Goal: Information Seeking & Learning: Understand process/instructions

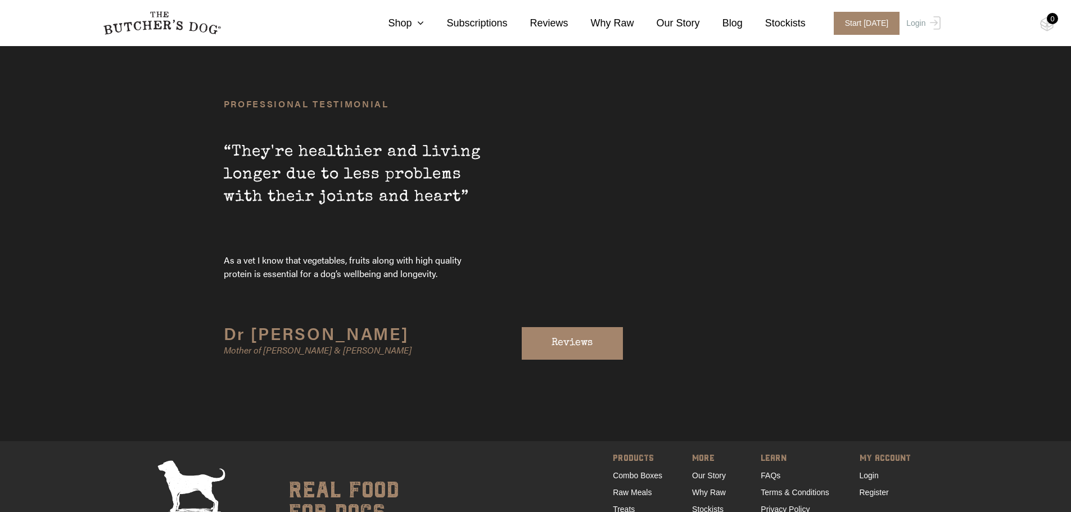
scroll to position [3861, 0]
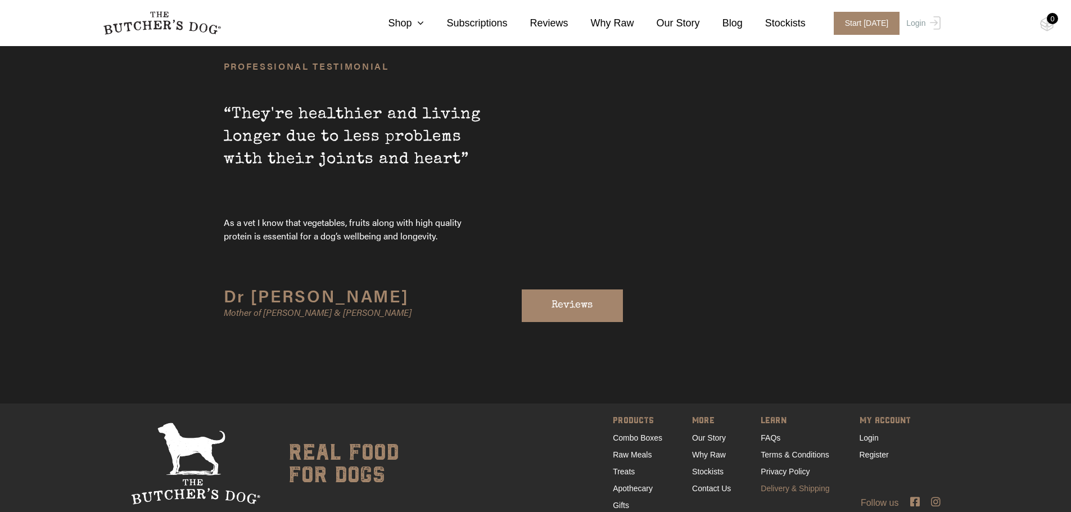
click at [779, 484] on link "Delivery & Shipping" at bounding box center [795, 488] width 69 height 9
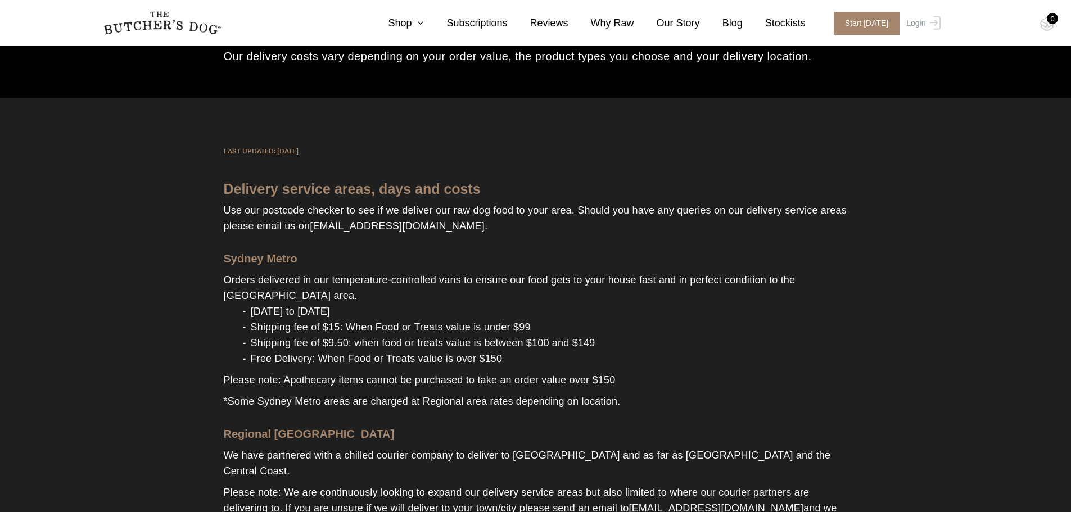
scroll to position [112, 0]
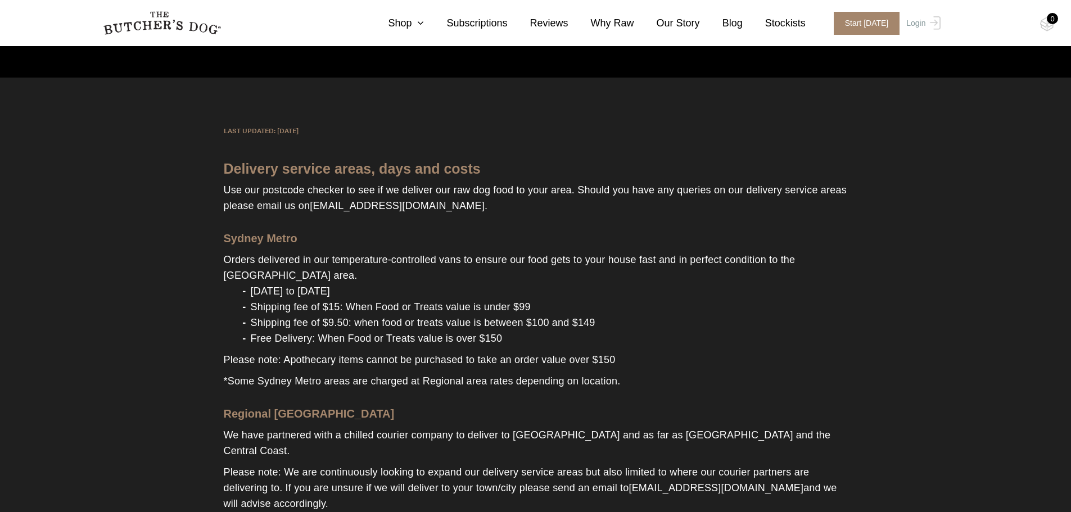
drag, startPoint x: 690, startPoint y: 312, endPoint x: 702, endPoint y: 311, distance: 12.4
click at [693, 311] on li "Shipping fee of $15: When Food or Treats value is under $99" at bounding box center [547, 307] width 602 height 16
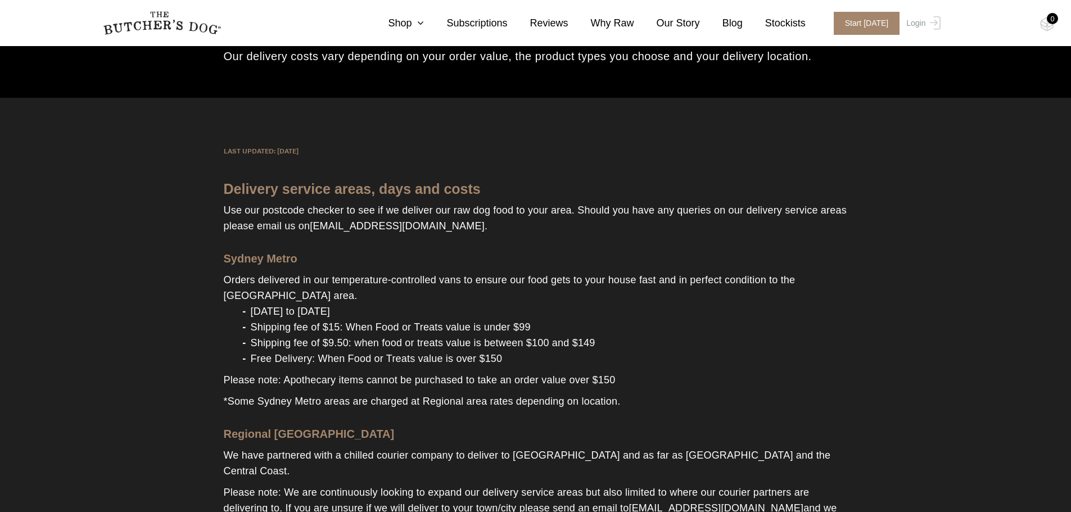
scroll to position [0, 0]
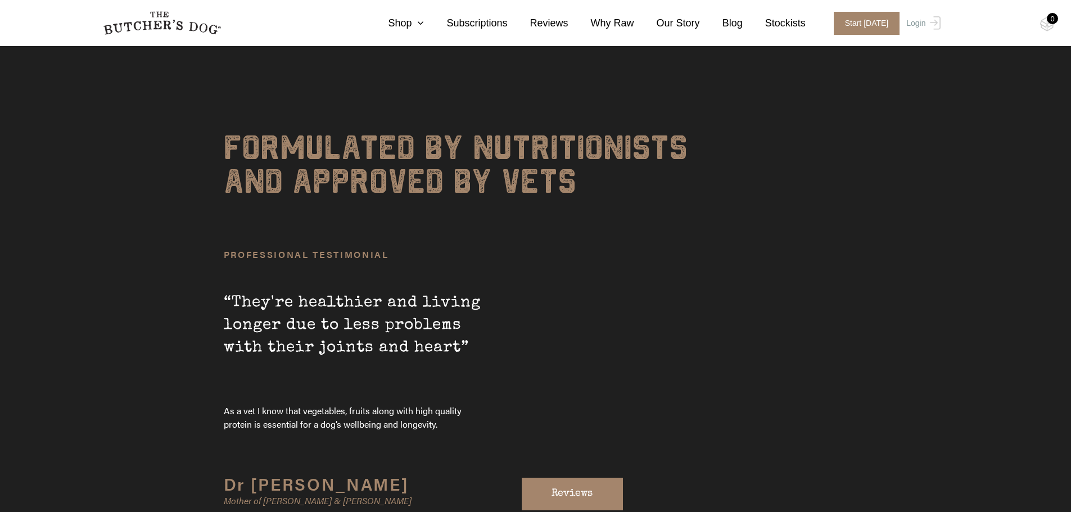
scroll to position [3861, 0]
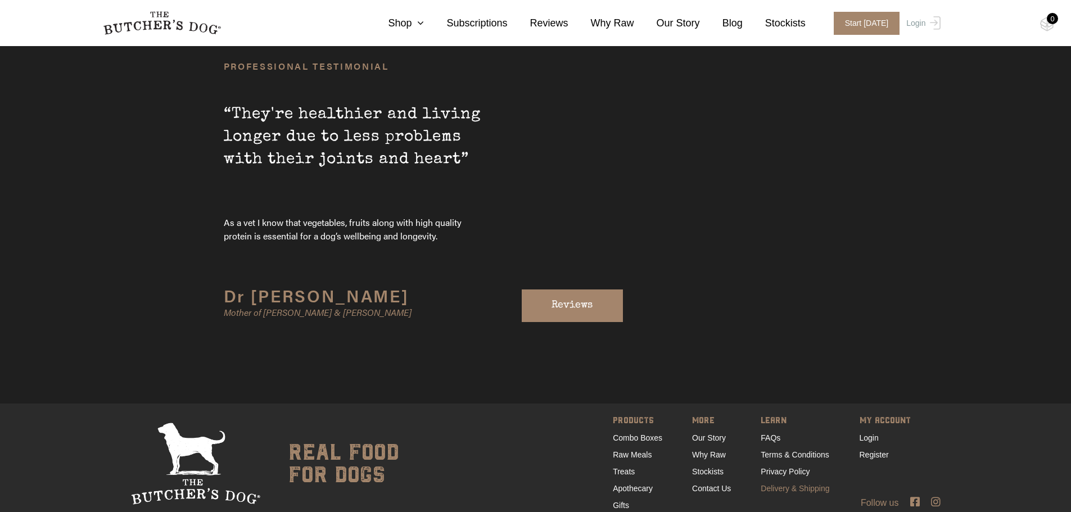
click at [772, 484] on link "Delivery & Shipping" at bounding box center [795, 488] width 69 height 9
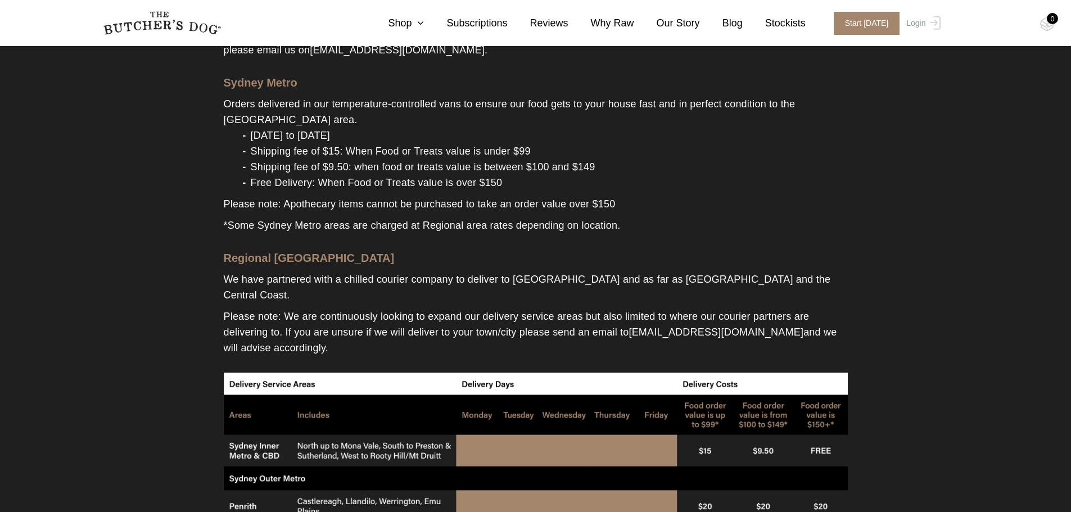
scroll to position [394, 0]
